Goal: Check status: Check status

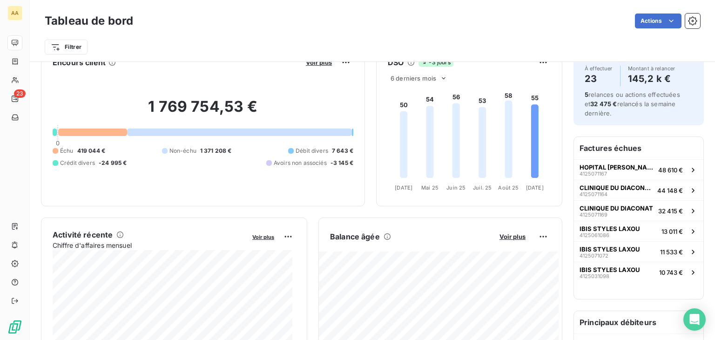
scroll to position [47, 0]
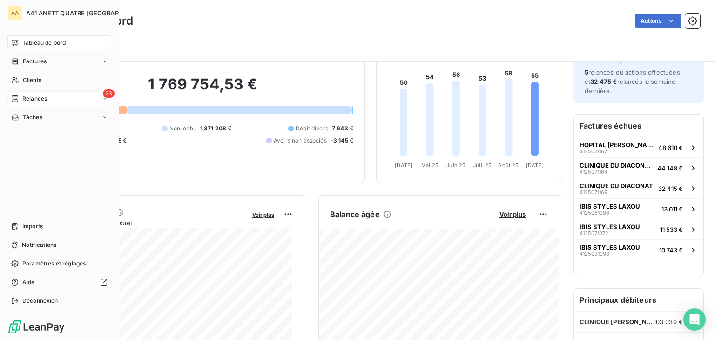
click at [49, 97] on div "23 Relances" at bounding box center [59, 98] width 104 height 15
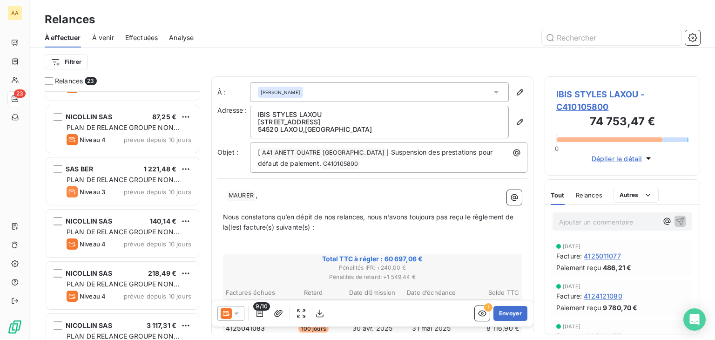
scroll to position [950, 0]
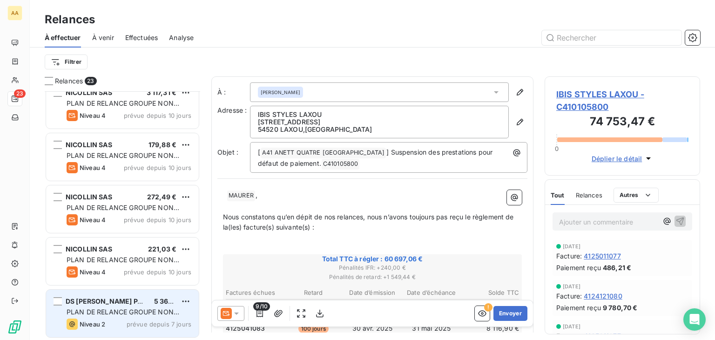
click at [125, 303] on span "DS [PERSON_NAME] PACKAGING VELIN" at bounding box center [130, 301] width 128 height 8
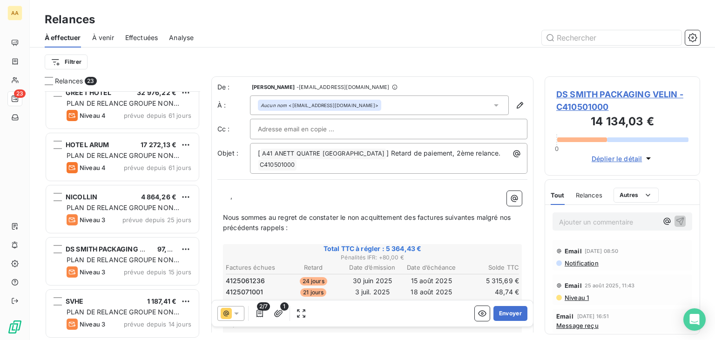
scroll to position [113, 0]
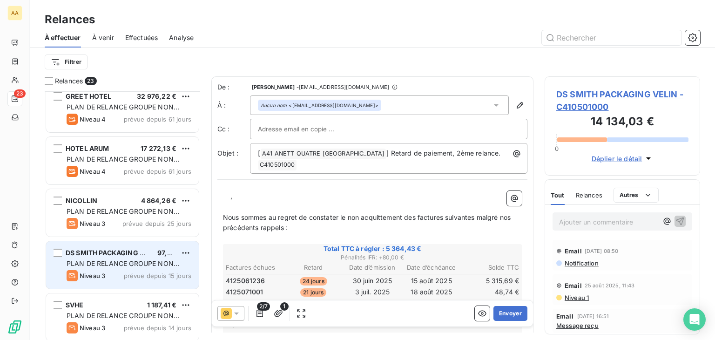
click at [130, 253] on span "DS SMITH PACKAGING NORD EST" at bounding box center [120, 253] width 108 height 8
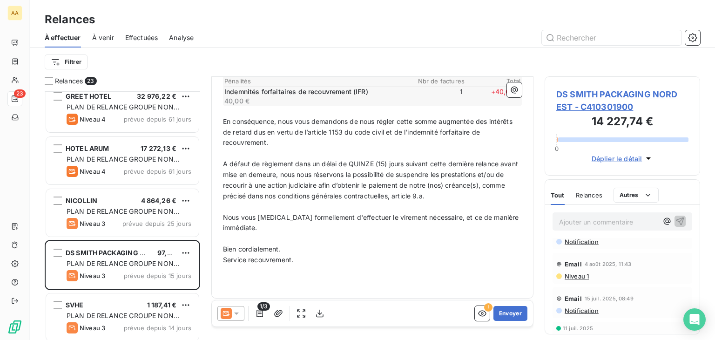
scroll to position [211, 0]
click at [610, 160] on span "Déplier le détail" at bounding box center [617, 159] width 51 height 10
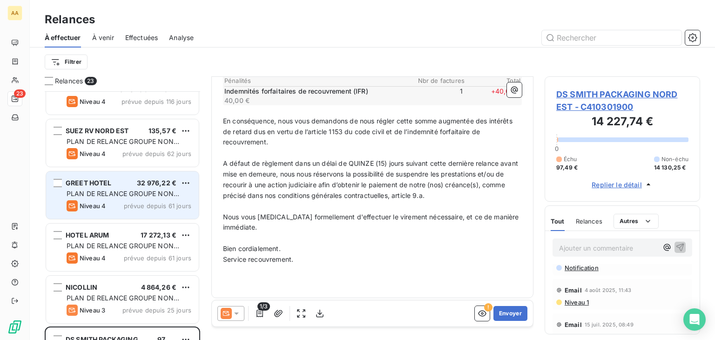
scroll to position [0, 0]
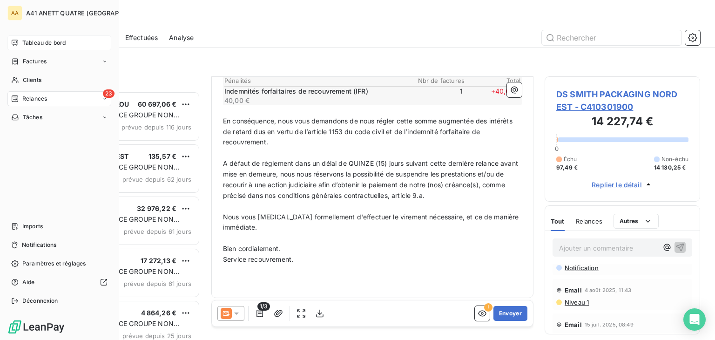
click at [28, 40] on span "Tableau de bord" at bounding box center [43, 43] width 43 height 8
